Goal: Transaction & Acquisition: Purchase product/service

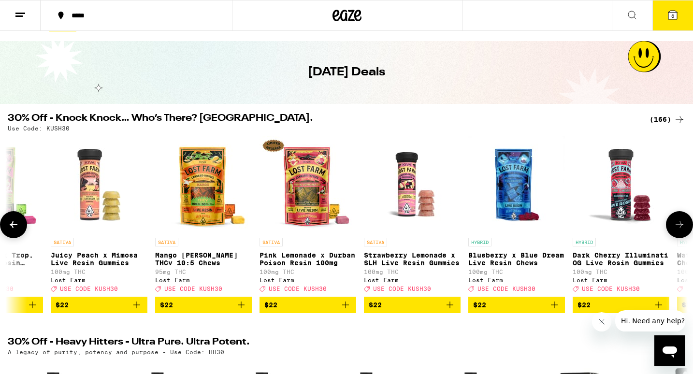
scroll to position [0, 9766]
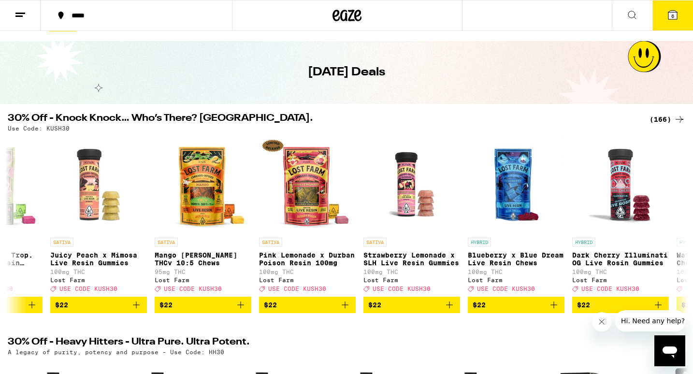
click at [668, 19] on icon at bounding box center [672, 15] width 9 height 9
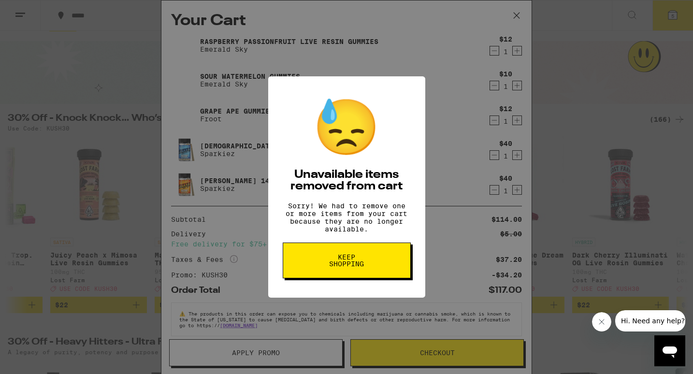
click at [343, 262] on span "Keep Shopping" at bounding box center [347, 261] width 50 height 14
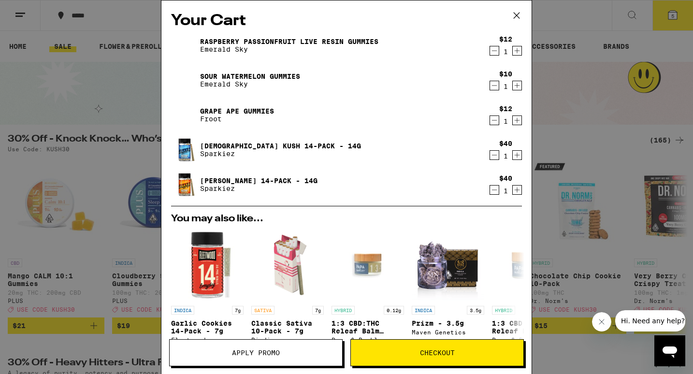
click at [515, 14] on icon at bounding box center [516, 15] width 14 height 14
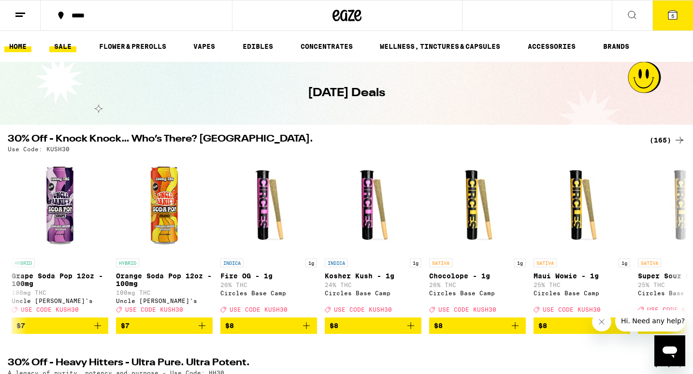
click at [20, 49] on link "HOME" at bounding box center [17, 47] width 27 height 12
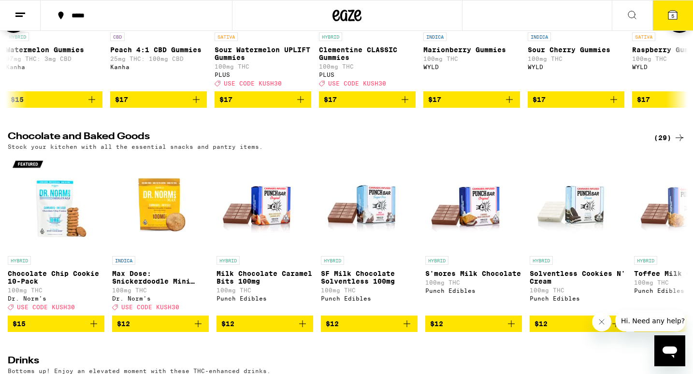
scroll to position [0, 4177]
